Goal: Find contact information: Find contact information

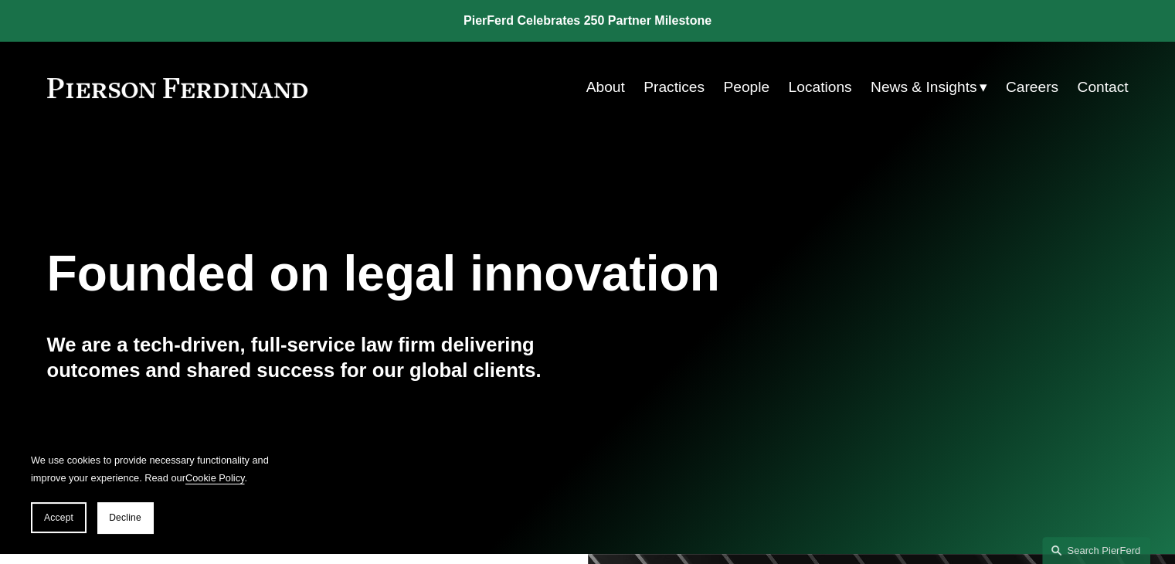
click at [756, 70] on div "Skip to Content About Practices People Locations" at bounding box center [587, 87] width 1175 height 91
click at [745, 90] on link "People" at bounding box center [746, 87] width 46 height 29
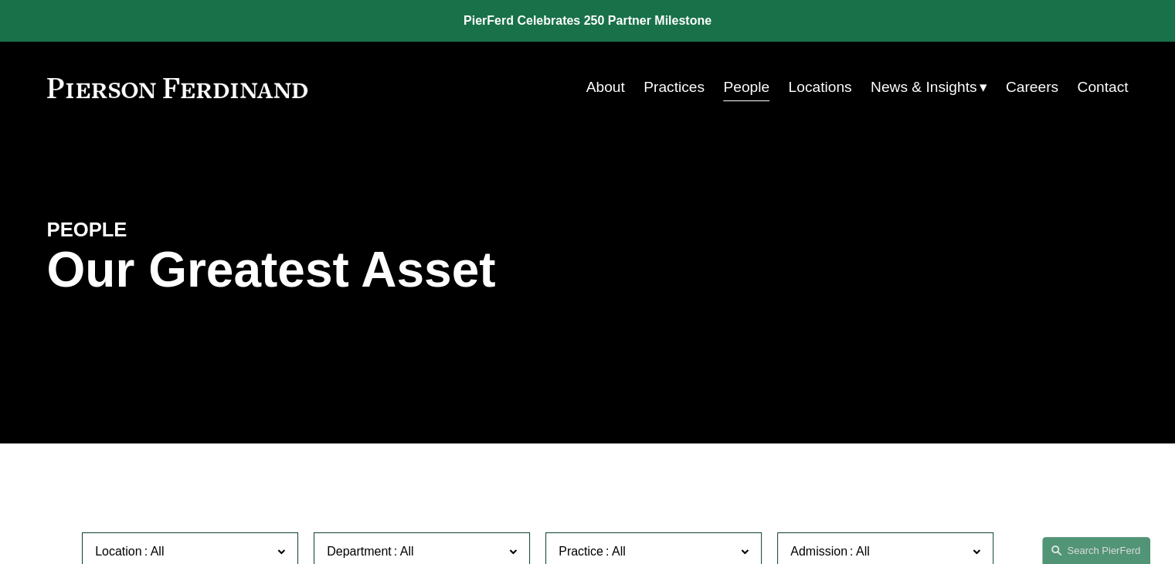
scroll to position [386, 0]
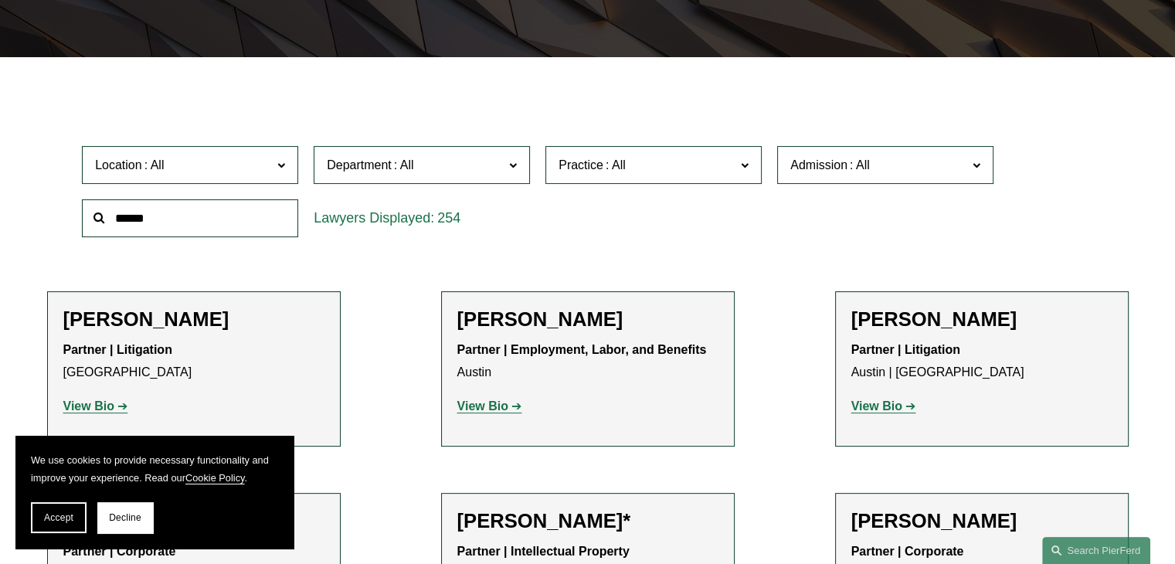
click at [246, 213] on input "text" at bounding box center [190, 218] width 216 height 38
type input "***"
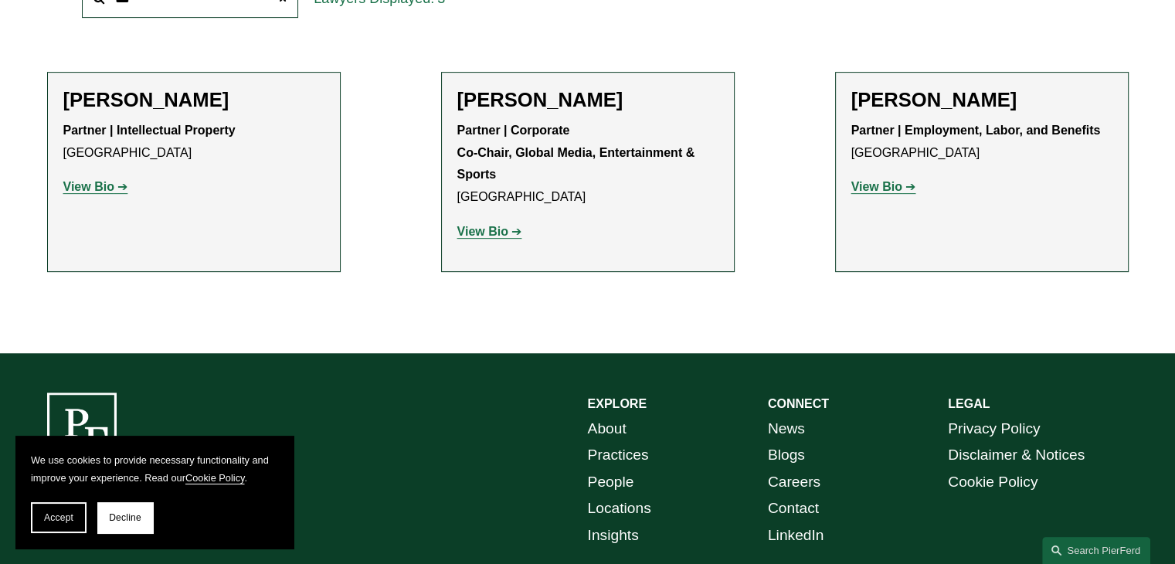
scroll to position [618, 0]
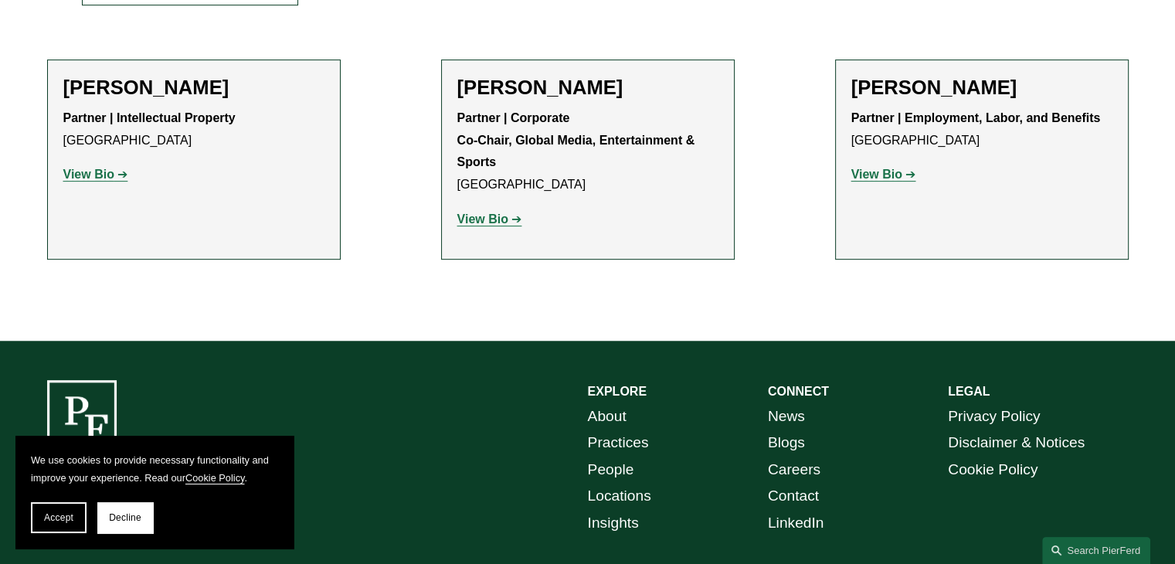
click at [92, 175] on strong "View Bio" at bounding box center [88, 174] width 51 height 13
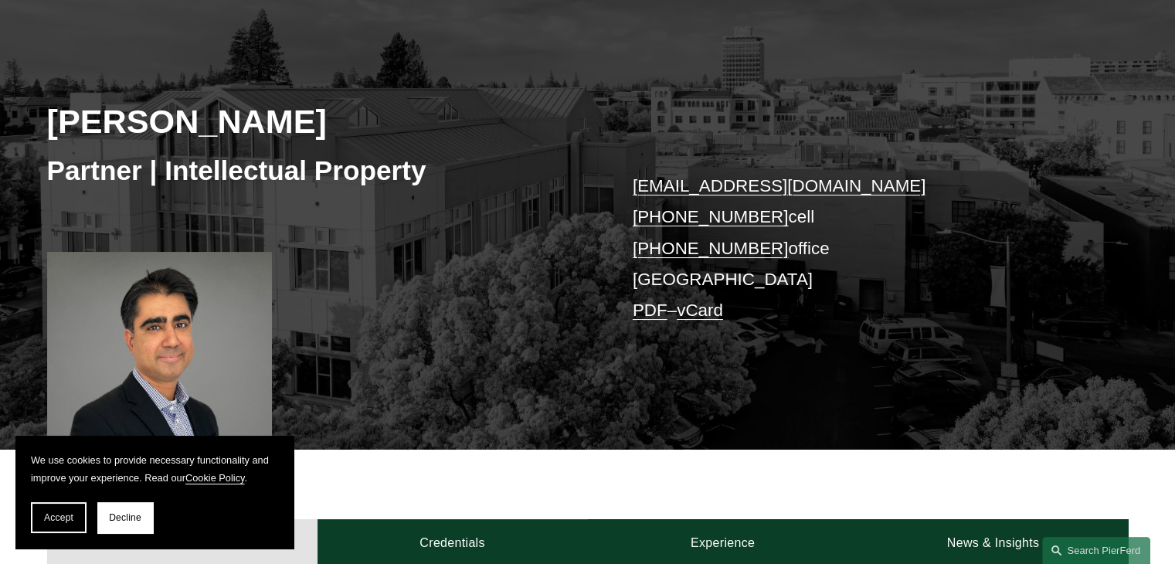
scroll to position [155, 0]
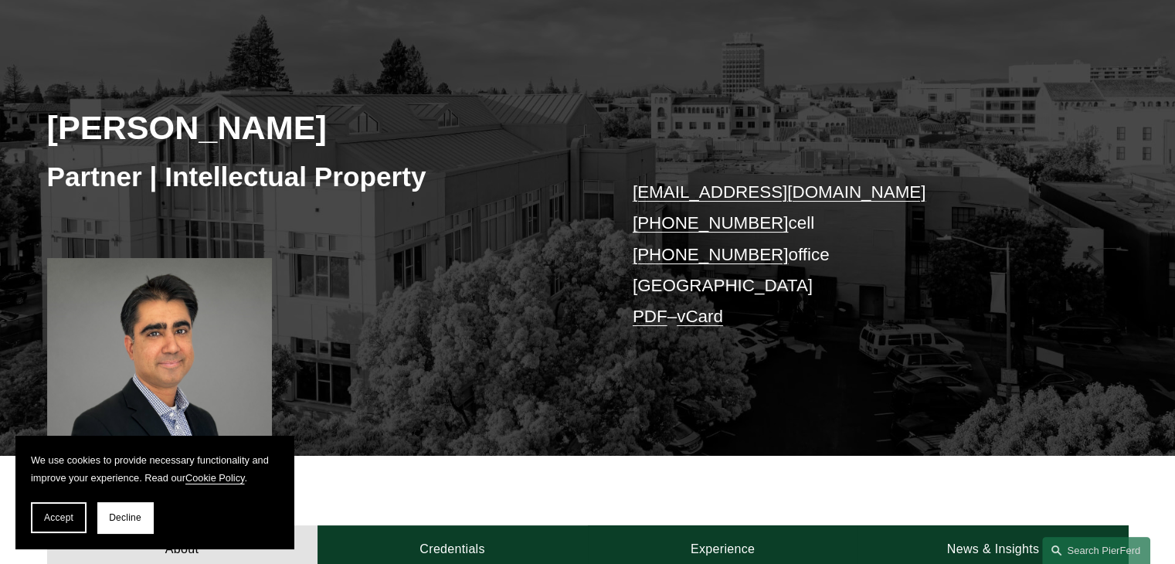
drag, startPoint x: 625, startPoint y: 212, endPoint x: 765, endPoint y: 213, distance: 139.9
click at [765, 213] on div "Sid Kapoor Partner | Intellectual Property sid.kapoor@pierferd.com +1.908.489.9…" at bounding box center [587, 235] width 1175 height 442
copy link "+1.908.489.9630"
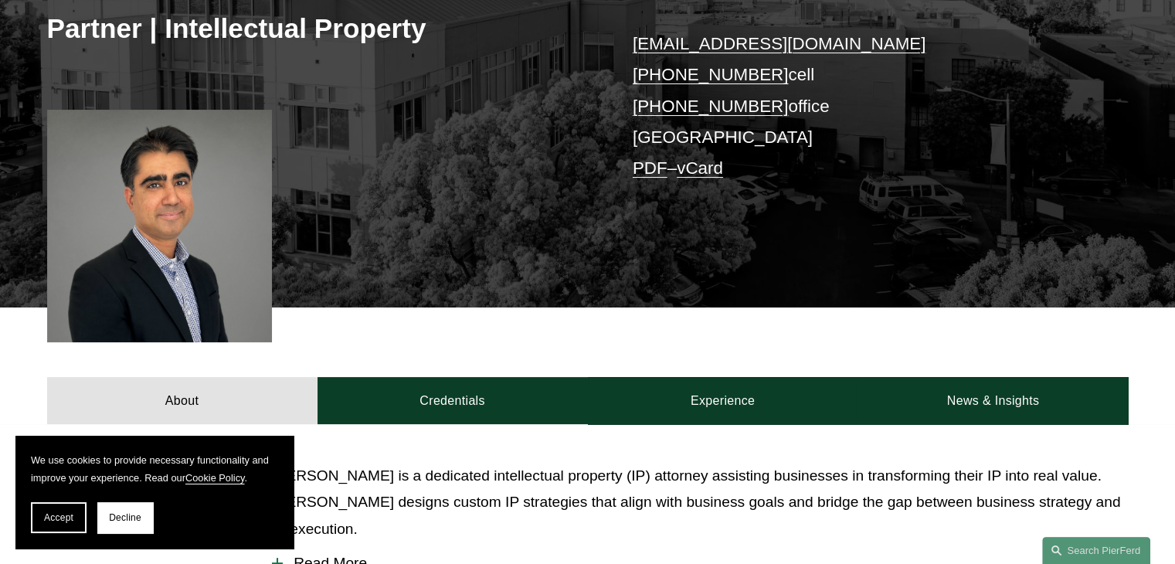
scroll to position [213, 0]
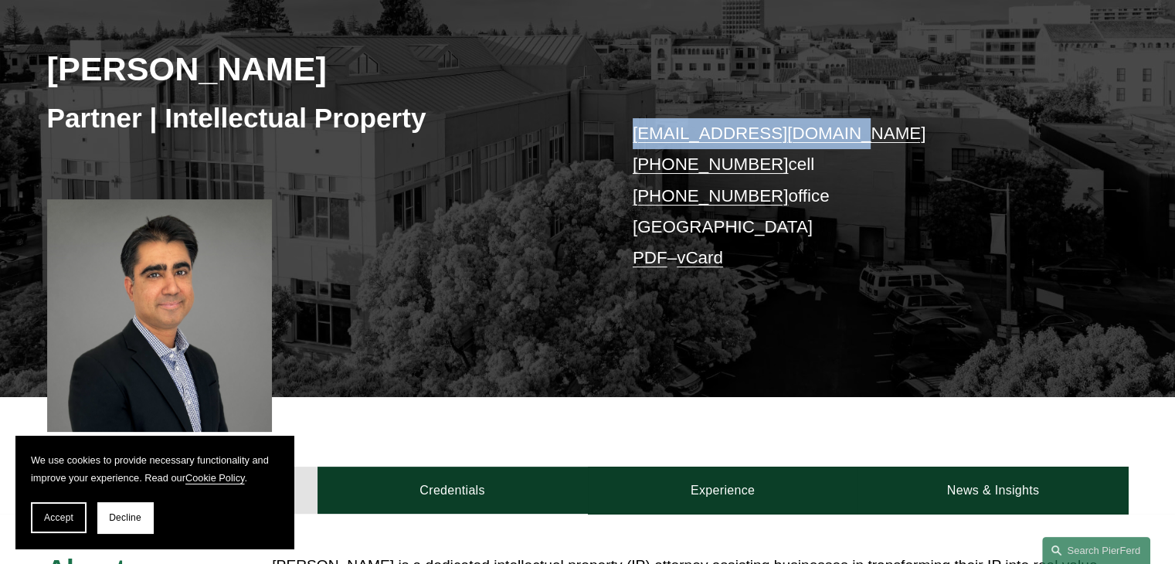
drag, startPoint x: 858, startPoint y: 124, endPoint x: 627, endPoint y: 131, distance: 231.1
click at [627, 131] on div "Sid Kapoor Partner | Intellectual Property sid.kapoor@pierferd.com +1.908.489.9…" at bounding box center [587, 176] width 1175 height 442
copy link "sid.kapoor@pierferd.com"
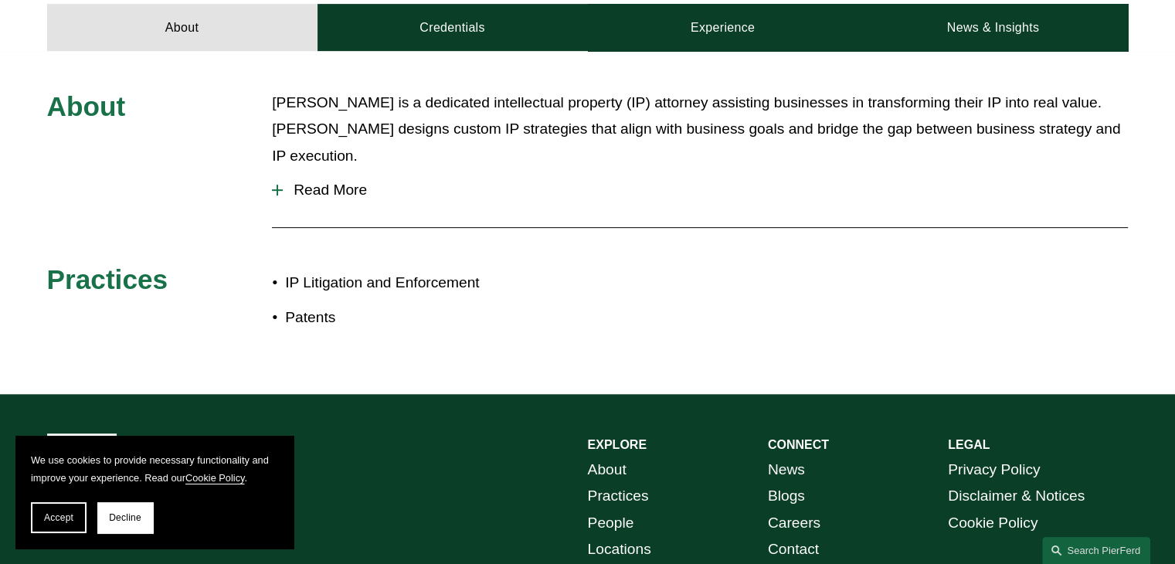
scroll to position [677, 0]
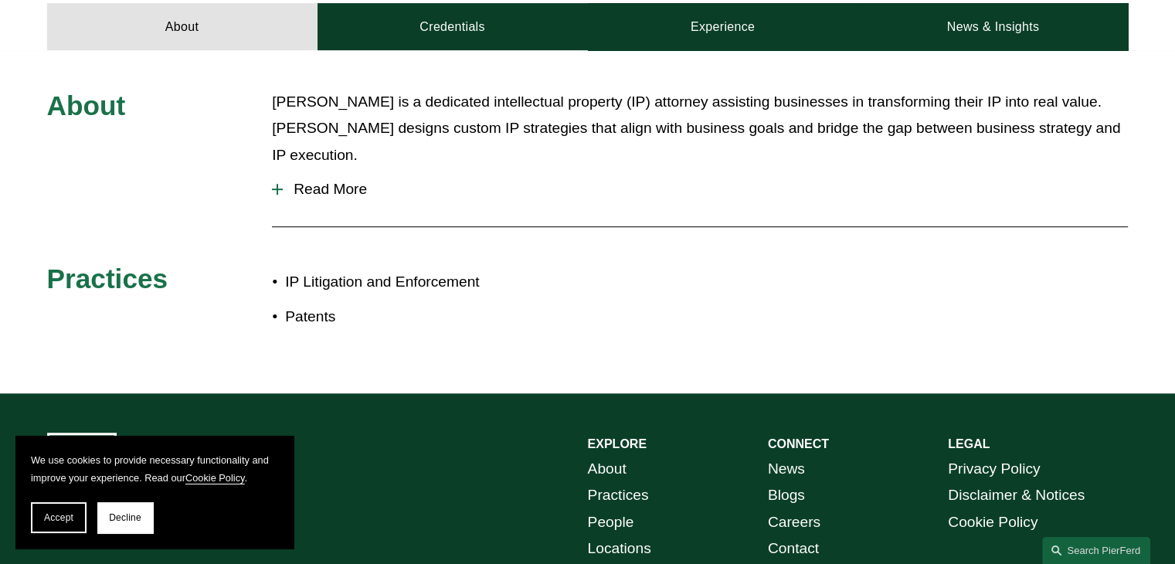
click at [273, 189] on div at bounding box center [277, 190] width 11 height 2
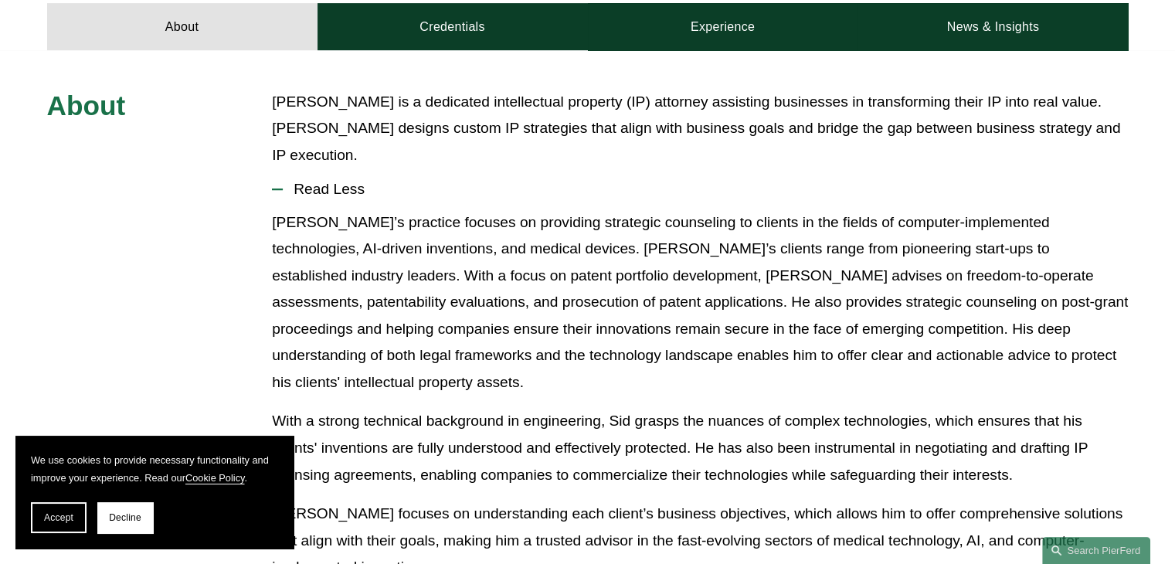
scroll to position [1085, 0]
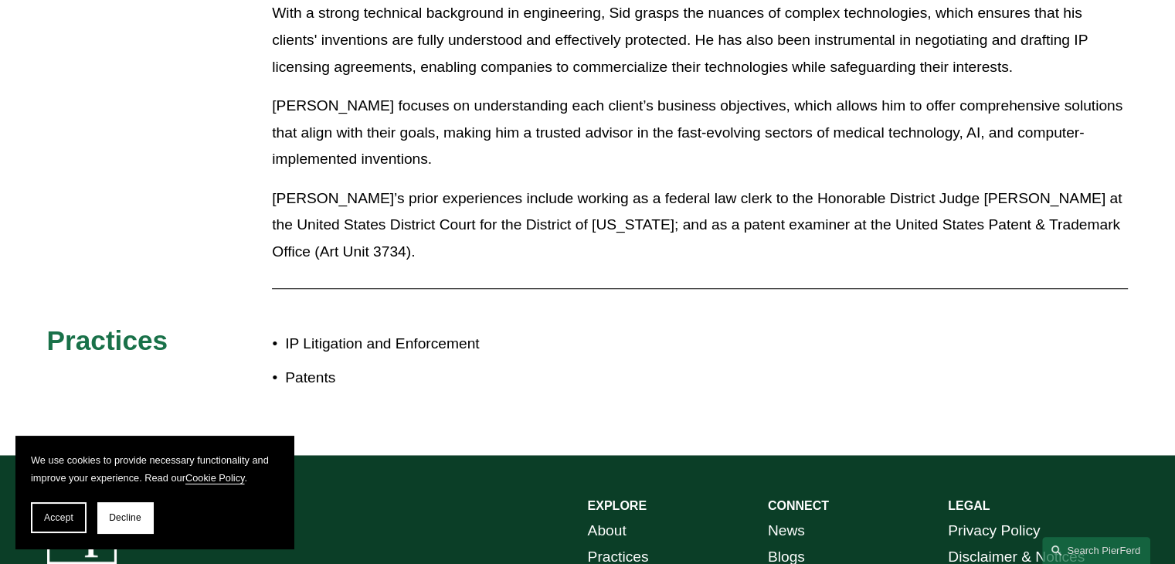
click at [337, 331] on p "IP Litigation and Enforcement" at bounding box center [436, 344] width 302 height 27
